Goal: Task Accomplishment & Management: Use online tool/utility

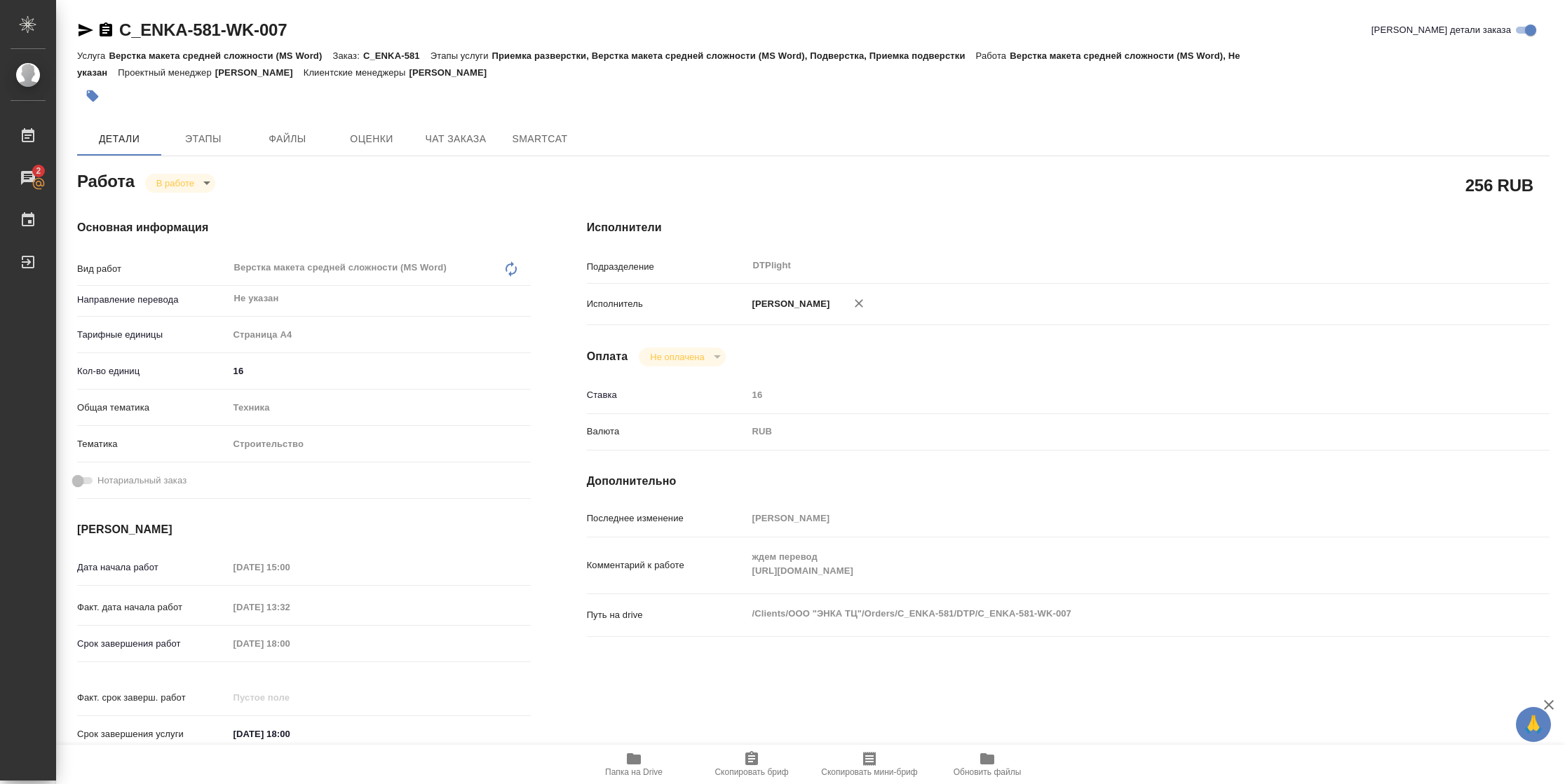
click at [619, 522] on span "Папка на Drive" at bounding box center [634, 772] width 57 height 10
click at [190, 184] on body "🙏 .cls-1 fill:#fff; AWATERA [PERSON_NAME] 2 Чаты График Выйти C_ENKA-581-WK-007…" at bounding box center [782, 392] width 1565 height 784
click at [190, 203] on button "Выполнен" at bounding box center [182, 207] width 51 height 16
type textarea "x"
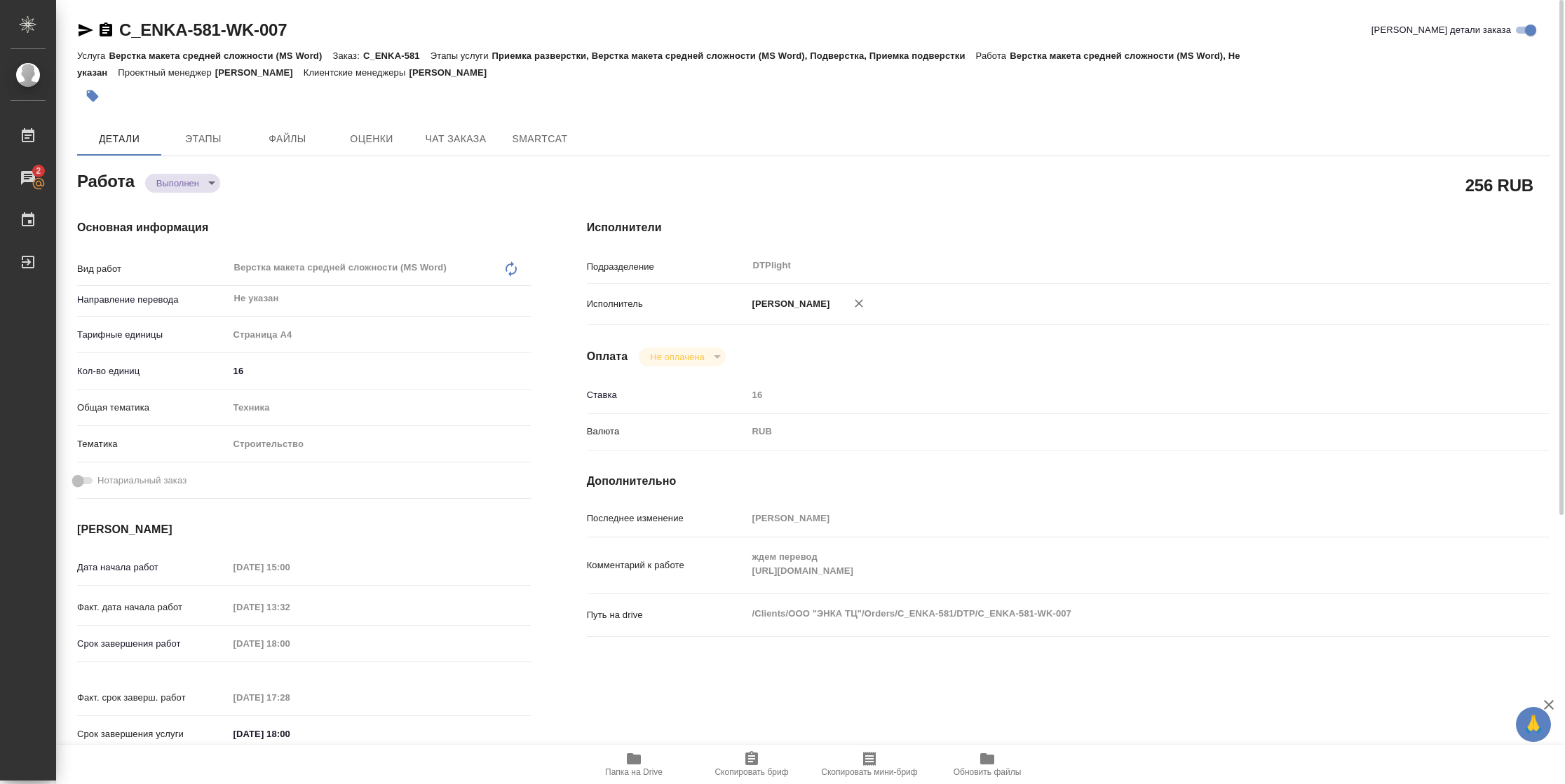
type textarea "x"
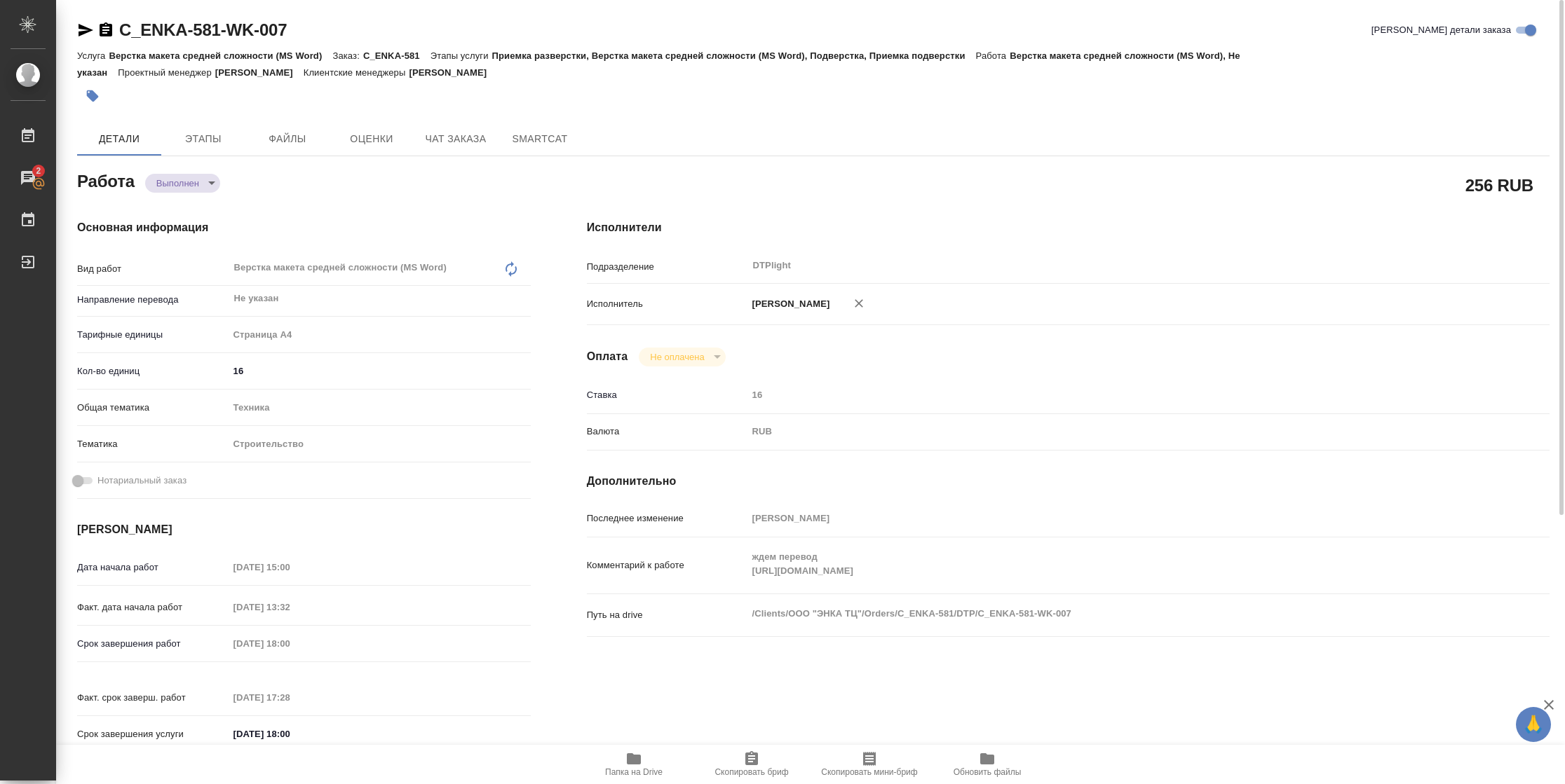
type textarea "x"
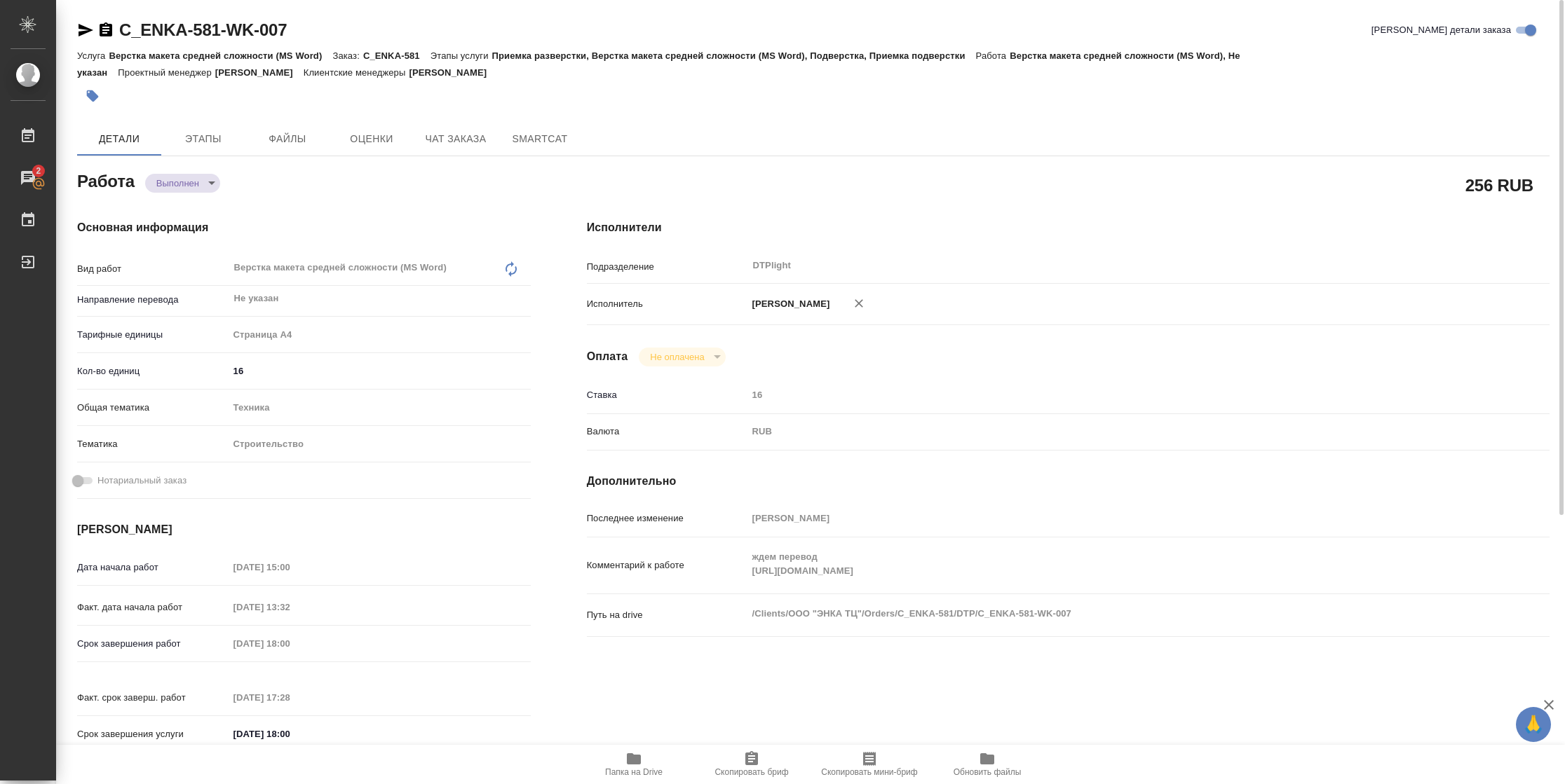
type textarea "x"
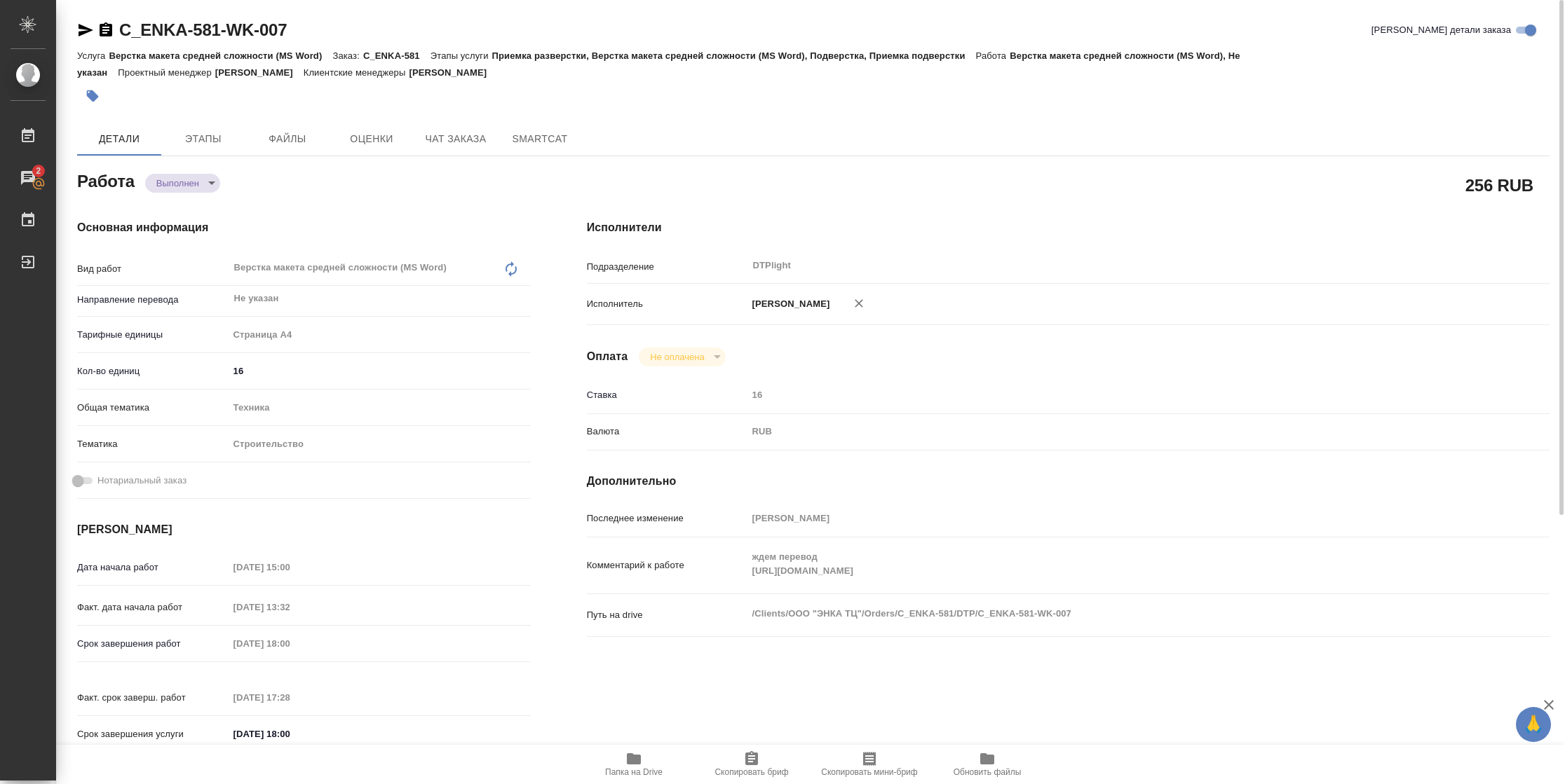
type textarea "x"
click at [86, 29] on icon "button" at bounding box center [86, 30] width 15 height 13
